Goal: Transaction & Acquisition: Purchase product/service

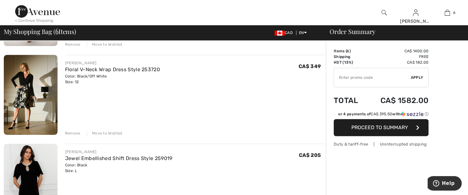
scroll to position [474, 0]
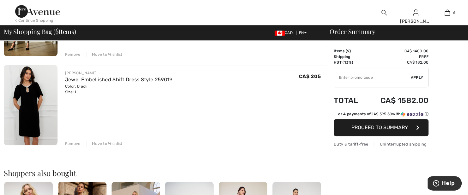
click at [112, 143] on div "Move to Wishlist" at bounding box center [105, 144] width 36 height 6
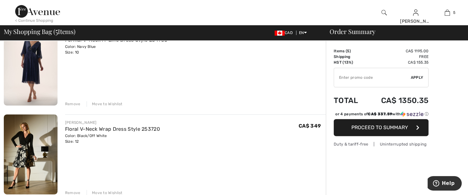
scroll to position [315, 0]
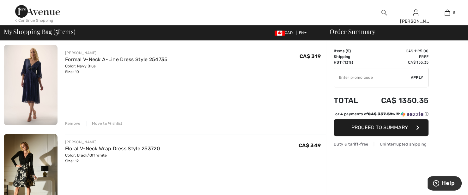
click at [26, 93] on img at bounding box center [31, 85] width 54 height 80
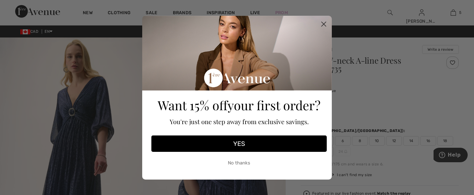
click at [318, 24] on circle "Close dialog" at bounding box center [323, 24] width 10 height 10
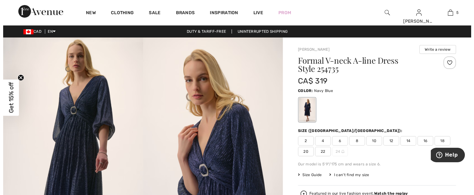
scroll to position [39, 0]
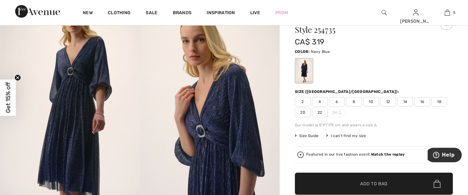
click at [312, 137] on span "Size Guide" at bounding box center [307, 136] width 24 height 6
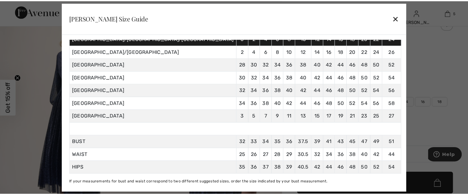
scroll to position [22, 0]
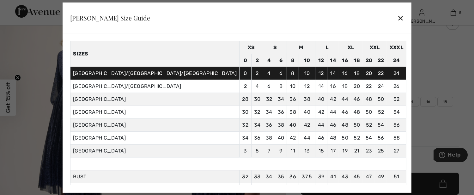
click at [418, 56] on div at bounding box center [237, 97] width 474 height 195
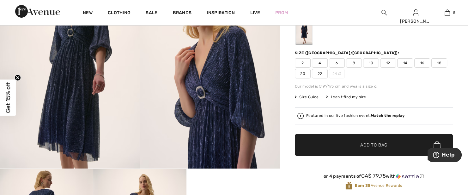
scroll to position [0, 0]
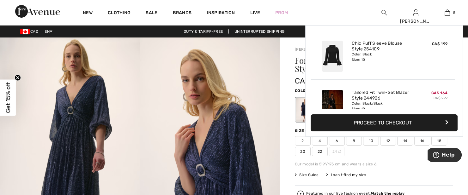
click at [451, 4] on div "5 Added to Bag Joseph Ribkoff Chic Puff Sleeve Blouse Style 254109 CA$ 199 Colo…" at bounding box center [447, 12] width 32 height 25
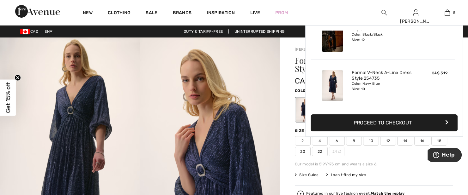
scroll to position [79, 0]
